Goal: Task Accomplishment & Management: Manage account settings

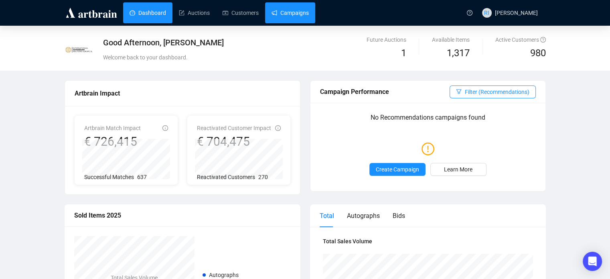
click at [289, 11] on link "Campaigns" at bounding box center [290, 12] width 37 height 21
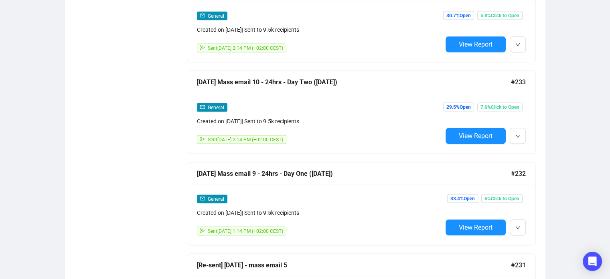
scroll to position [1571, 0]
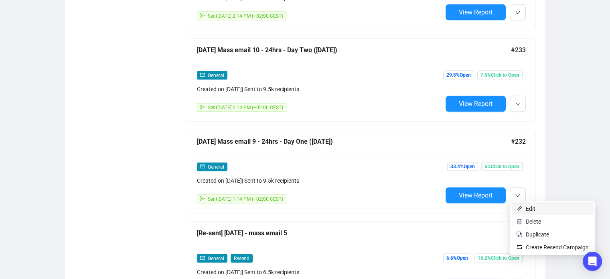
click at [526, 207] on span "Edit" at bounding box center [531, 208] width 10 height 6
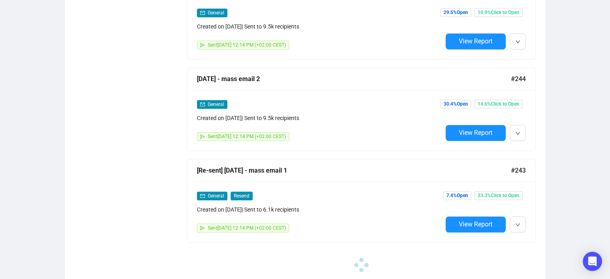
scroll to position [628, 0]
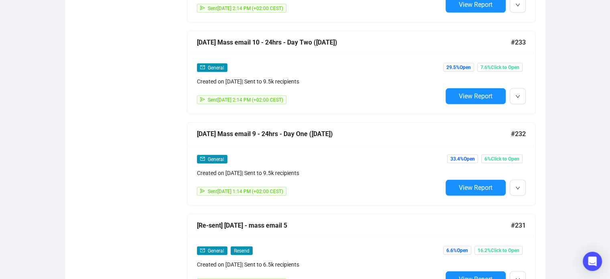
scroll to position [1600, 0]
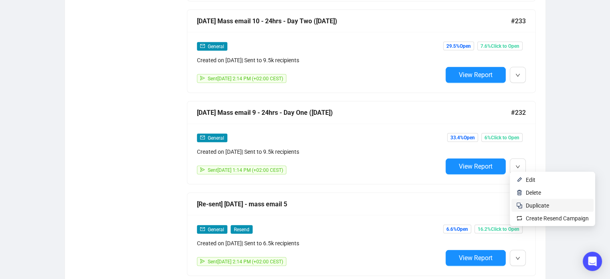
click at [544, 207] on span "Duplicate" at bounding box center [537, 205] width 23 height 6
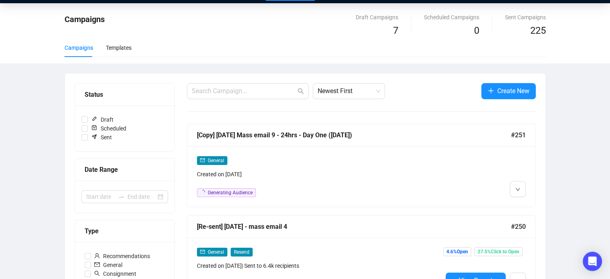
scroll to position [0, 0]
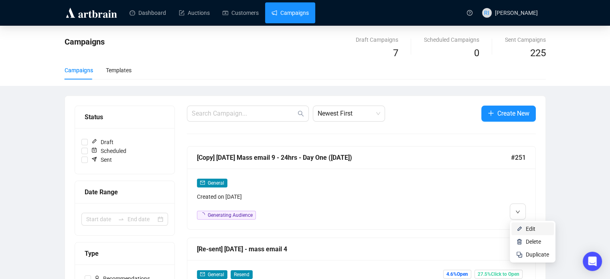
click at [530, 229] on span "Edit" at bounding box center [531, 229] width 10 height 6
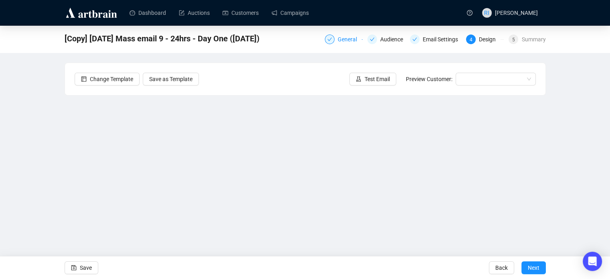
click at [348, 39] on div "General" at bounding box center [350, 40] width 24 height 10
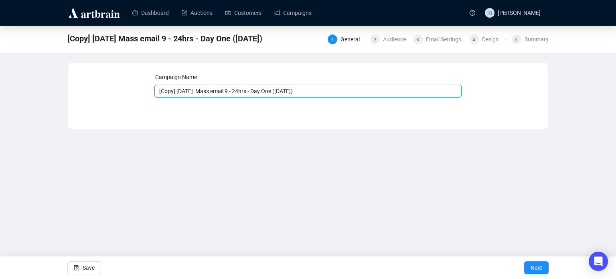
click at [187, 94] on input "[Copy] June 2025 Mass email 9 - 24hrs - Day One (17th June 2025)" at bounding box center [308, 91] width 308 height 13
click at [236, 90] on input "September 2025 Mass email 9 - 24hrs - Day One (17th June 2025)" at bounding box center [308, 91] width 308 height 13
click at [307, 91] on input "September 2025 Mass email 6 - 24hrs - Day One (17th June 2025)" at bounding box center [308, 91] width 308 height 13
type input "September 2025 Mass email 6 - 24hrs - Day One (17th September 2025)"
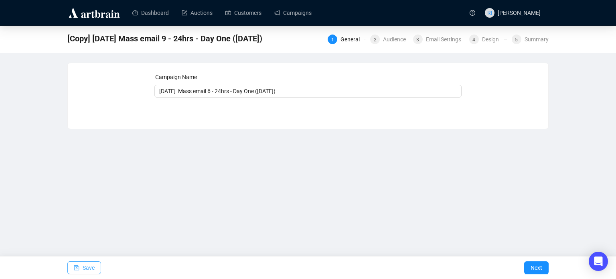
click at [87, 267] on span "Save" at bounding box center [89, 267] width 12 height 22
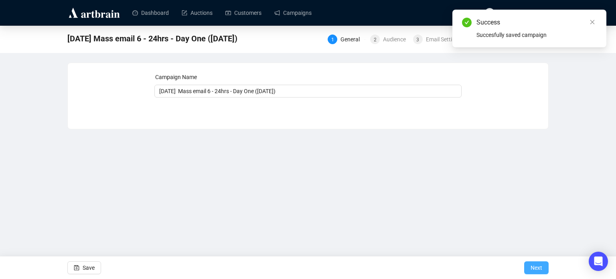
click at [536, 271] on span "Next" at bounding box center [537, 267] width 12 height 22
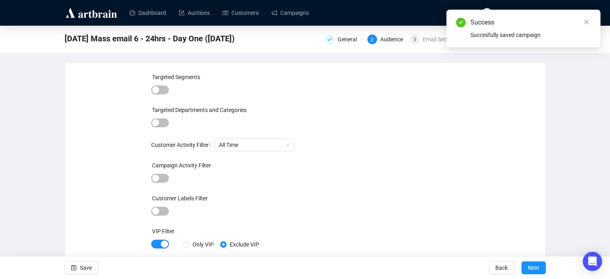
click at [536, 271] on span "Next" at bounding box center [534, 267] width 12 height 22
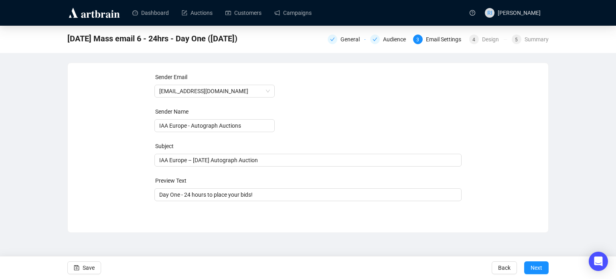
click at [536, 271] on span "Next" at bounding box center [537, 267] width 12 height 22
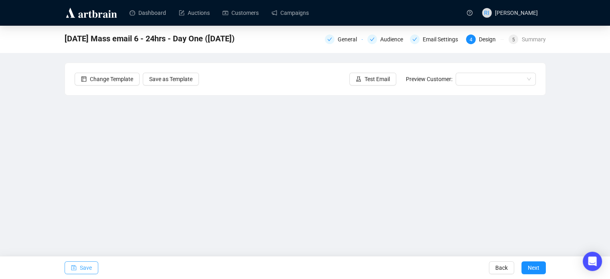
click at [81, 269] on span "Save" at bounding box center [86, 267] width 12 height 22
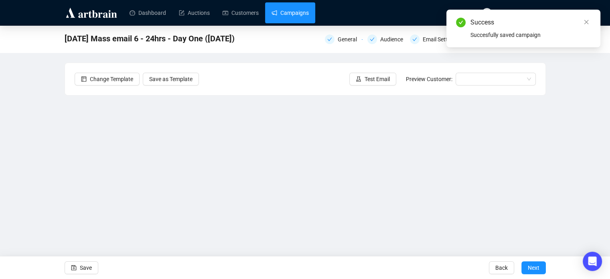
click at [288, 10] on link "Campaigns" at bounding box center [290, 12] width 37 height 21
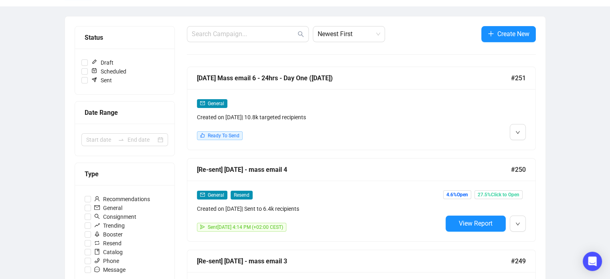
scroll to position [80, 0]
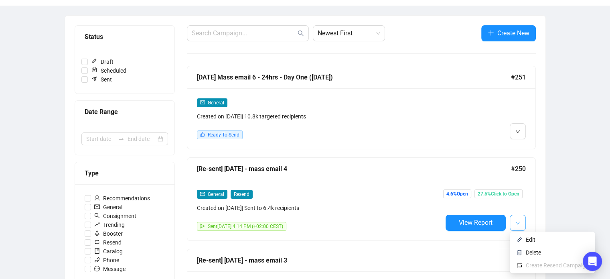
click at [518, 221] on icon "down" at bounding box center [518, 223] width 5 height 5
click at [536, 242] on span "Edit" at bounding box center [557, 239] width 63 height 9
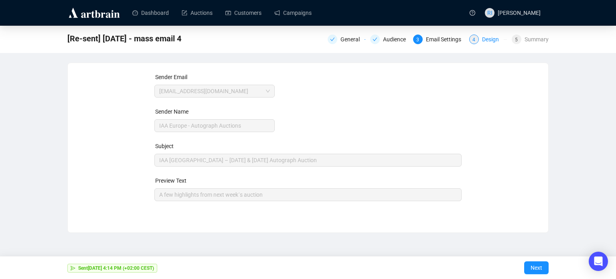
click at [494, 37] on div "Design" at bounding box center [493, 40] width 22 height 10
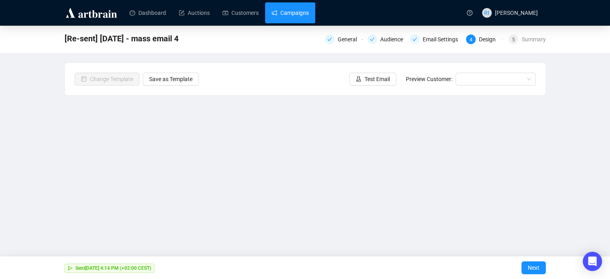
click at [302, 9] on link "Campaigns" at bounding box center [290, 12] width 37 height 21
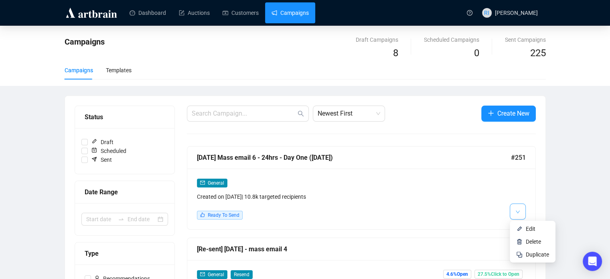
click at [517, 213] on icon "down" at bounding box center [518, 211] width 5 height 5
click at [533, 232] on span "Edit" at bounding box center [531, 229] width 10 height 6
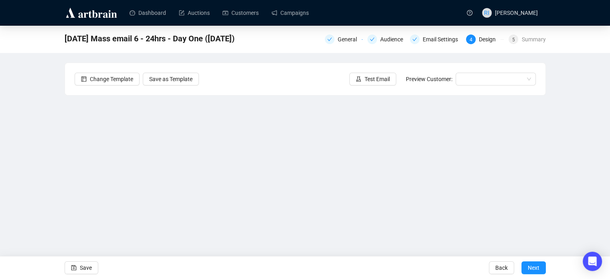
scroll to position [5, 0]
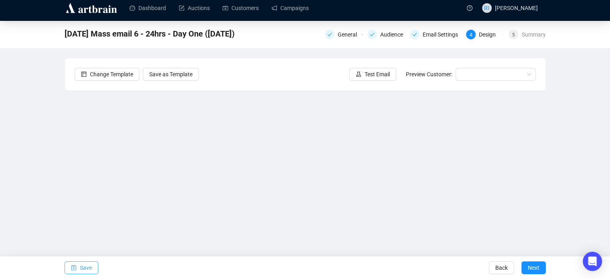
click at [81, 266] on span "Save" at bounding box center [86, 267] width 12 height 22
click at [80, 267] on span "Save" at bounding box center [86, 267] width 12 height 22
click at [85, 263] on span "Save" at bounding box center [86, 267] width 12 height 22
click at [84, 264] on span "Save" at bounding box center [86, 267] width 12 height 22
click at [85, 265] on span "Save" at bounding box center [86, 267] width 12 height 22
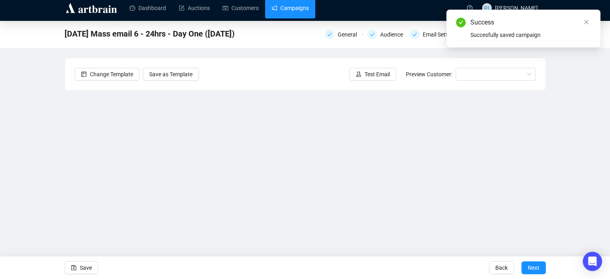
click at [291, 12] on link "Campaigns" at bounding box center [290, 8] width 37 height 21
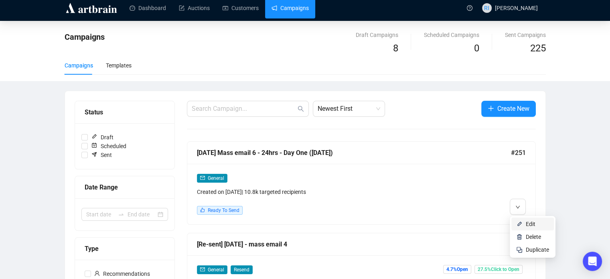
click at [533, 225] on span "Edit" at bounding box center [531, 224] width 10 height 6
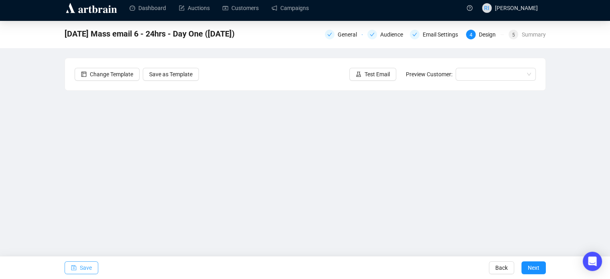
click at [95, 270] on button "Save" at bounding box center [82, 267] width 34 height 13
drag, startPoint x: 548, startPoint y: 185, endPoint x: 550, endPoint y: 200, distance: 14.9
click at [550, 200] on div "September 2025 Mass email 6 - 24hrs - Day One (17th September 2025) General Aud…" at bounding box center [305, 156] width 610 height 270
click at [89, 262] on span "Save" at bounding box center [86, 267] width 12 height 22
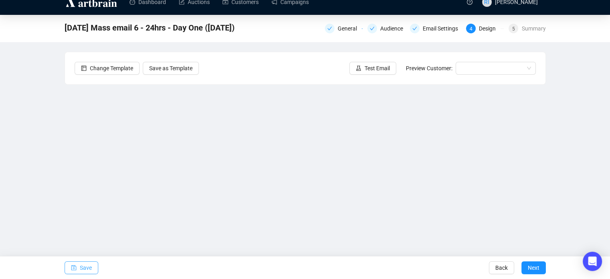
click at [90, 267] on span "Save" at bounding box center [86, 267] width 12 height 22
